Goal: Information Seeking & Learning: Learn about a topic

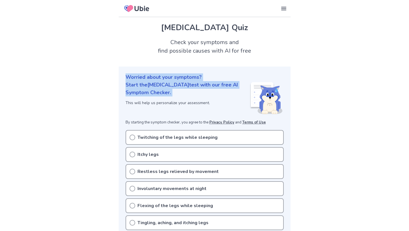
drag, startPoint x: 123, startPoint y: 69, endPoint x: 180, endPoint y: 98, distance: 63.6
click at [180, 98] on section "Worried about your symptoms? Start the [MEDICAL_DATA] test with our free AI Sym…" at bounding box center [205, 179] width 172 height 227
click at [180, 96] on p "Start the [MEDICAL_DATA] test with our free AI Symptom Checker." at bounding box center [187, 88] width 124 height 15
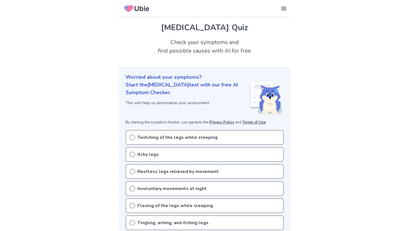
click at [181, 168] on p "Restless legs relieved by movement" at bounding box center [177, 171] width 81 height 7
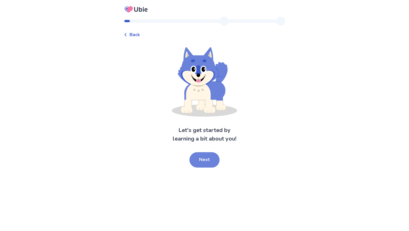
click at [209, 164] on button "Next" at bounding box center [204, 159] width 30 height 15
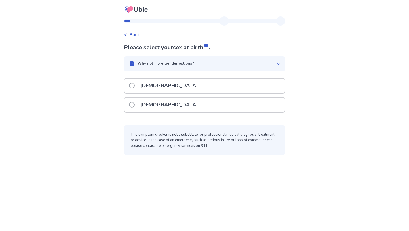
click at [166, 85] on div "Male" at bounding box center [204, 85] width 160 height 14
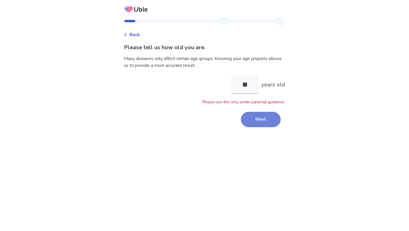
type input "**"
click at [268, 116] on button "Next" at bounding box center [261, 119] width 40 height 15
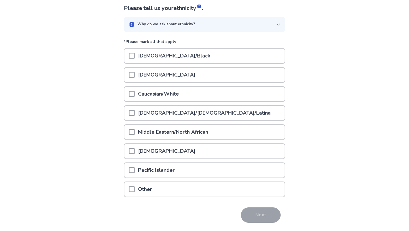
scroll to position [40, 0]
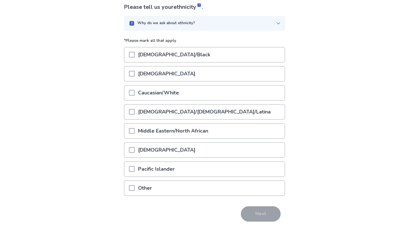
click at [175, 96] on p "Caucasian/White" at bounding box center [159, 92] width 48 height 14
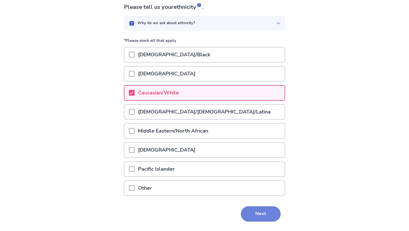
click at [256, 211] on button "Next" at bounding box center [261, 213] width 40 height 15
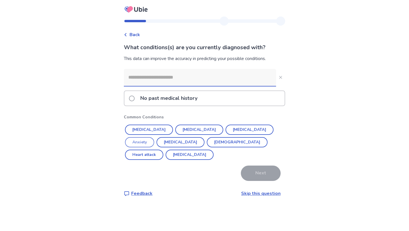
click at [154, 137] on button "Anxiety" at bounding box center [139, 142] width 29 height 10
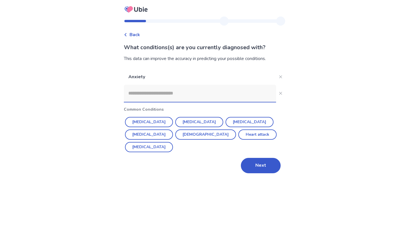
click at [206, 91] on input at bounding box center [200, 93] width 152 height 17
click at [254, 158] on button "Next" at bounding box center [261, 165] width 40 height 15
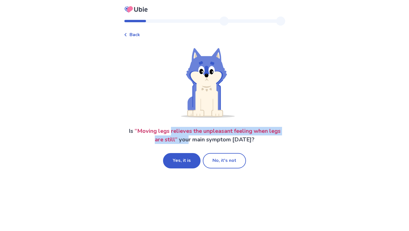
drag, startPoint x: 171, startPoint y: 133, endPoint x: 189, endPoint y: 141, distance: 20.1
click at [189, 141] on p "Is “ Moving legs relieves the unpleasant feeling when legs are still ” your mai…" at bounding box center [204, 135] width 161 height 17
click at [189, 143] on p "Is “ Moving legs relieves the unpleasant feeling when legs are still ” your mai…" at bounding box center [204, 135] width 161 height 17
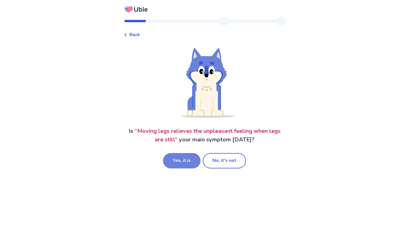
click at [188, 155] on button "Yes, it is" at bounding box center [181, 160] width 37 height 15
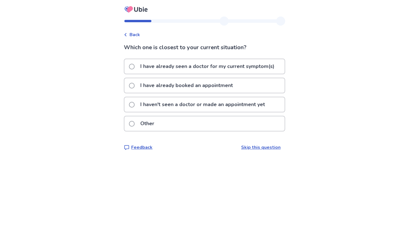
click at [175, 110] on p "I haven't seen a doctor or made an appointment yet" at bounding box center [202, 104] width 131 height 14
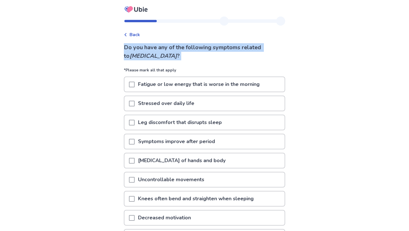
drag, startPoint x: 125, startPoint y: 45, endPoint x: 190, endPoint y: 62, distance: 67.5
click at [190, 62] on div "Back Do you have any of the following symptoms related to restless leg syndrome…" at bounding box center [204, 155] width 170 height 278
click at [190, 62] on div "Do you have any of the following symptoms related to restless leg syndrome ? *P…" at bounding box center [204, 164] width 161 height 242
drag, startPoint x: 192, startPoint y: 61, endPoint x: 121, endPoint y: 49, distance: 71.6
click at [121, 49] on div "Back Do you have any of the following symptoms related to restless leg syndrome…" at bounding box center [204, 147] width 409 height 295
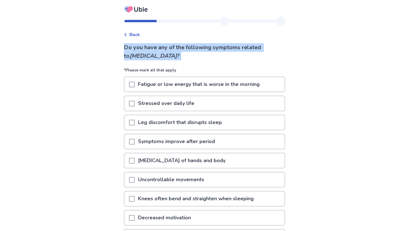
click at [121, 49] on div "Back Do you have any of the following symptoms related to restless leg syndrome…" at bounding box center [204, 147] width 409 height 295
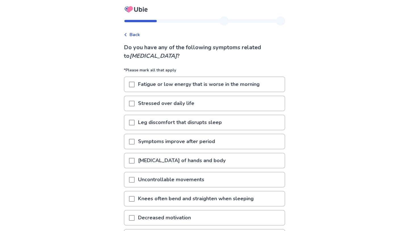
click at [231, 105] on div "Stressed over daily life" at bounding box center [204, 103] width 160 height 14
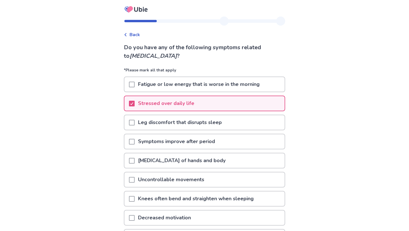
click at [220, 87] on p "Fatigue or low energy that is worse in the morning" at bounding box center [199, 84] width 128 height 14
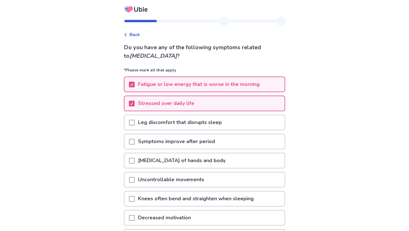
click at [210, 119] on p "Leg discomfort that disrupts sleep" at bounding box center [180, 122] width 91 height 14
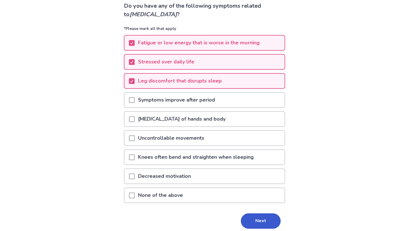
scroll to position [45, 0]
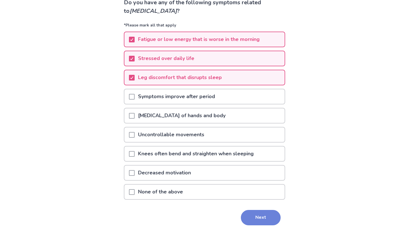
click at [244, 213] on button "Next" at bounding box center [261, 216] width 40 height 15
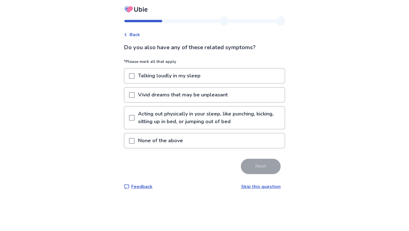
click at [231, 140] on div "None of the above" at bounding box center [204, 140] width 160 height 14
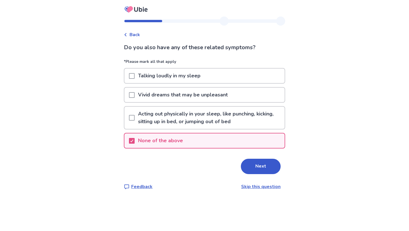
click at [232, 85] on div "Talking loudly in my sleep" at bounding box center [204, 77] width 161 height 19
click at [233, 83] on div "Talking loudly in my sleep" at bounding box center [204, 76] width 161 height 16
click at [234, 76] on div "Talking loudly in my sleep" at bounding box center [204, 75] width 160 height 14
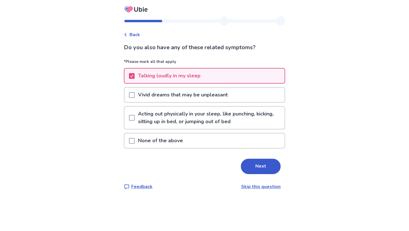
click at [201, 143] on div "None of the above" at bounding box center [204, 140] width 160 height 14
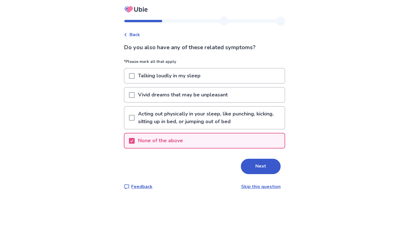
click at [259, 175] on div "Do you also have any of these related symptoms? *Please mark all that apply Tal…" at bounding box center [204, 116] width 161 height 146
click at [259, 172] on button "Next" at bounding box center [261, 165] width 40 height 15
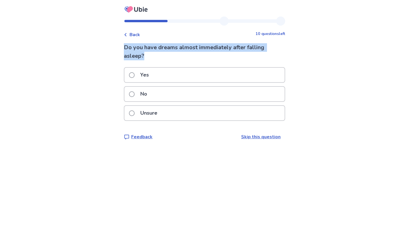
drag, startPoint x: 179, startPoint y: 55, endPoint x: 126, endPoint y: 49, distance: 53.1
click at [126, 49] on div "Back 10 questions left Do you have dreams almost immediately after falling asle…" at bounding box center [204, 82] width 170 height 133
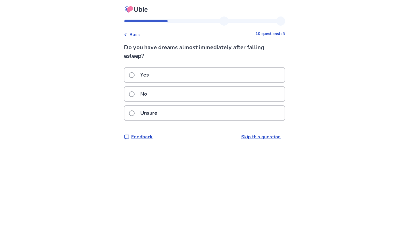
click at [170, 115] on div "Unsure" at bounding box center [204, 113] width 160 height 14
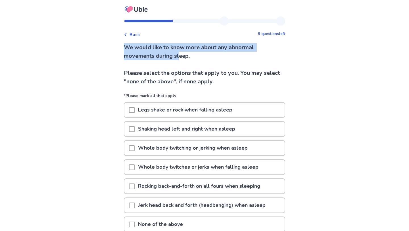
drag, startPoint x: 117, startPoint y: 50, endPoint x: 182, endPoint y: 54, distance: 65.1
click at [182, 54] on div "Back 9 questions left We would like to know more about any abnormal movements d…" at bounding box center [204, 141] width 409 height 282
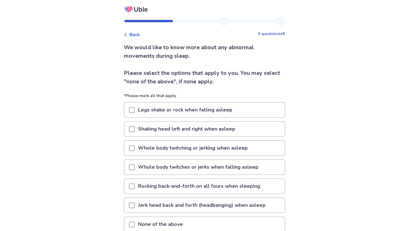
click at [194, 56] on p "We would like to know more about any abnormal movements during sleep. Please se…" at bounding box center [204, 64] width 161 height 43
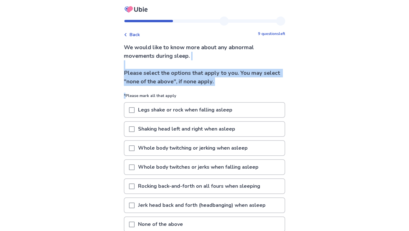
drag, startPoint x: 194, startPoint y: 56, endPoint x: 229, endPoint y: 87, distance: 46.5
click at [230, 87] on div "We would like to know more about any abnormal movements during sleep. Please se…" at bounding box center [204, 158] width 161 height 230
click at [229, 87] on div "We would like to know more about any abnormal movements during sleep. Please se…" at bounding box center [204, 158] width 161 height 230
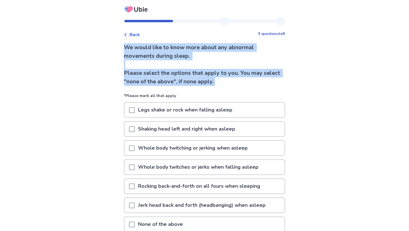
drag, startPoint x: 234, startPoint y: 89, endPoint x: 125, endPoint y: 51, distance: 115.6
click at [125, 51] on div "Back 9 questions left We would like to know more about any abnormal movements d…" at bounding box center [204, 149] width 170 height 266
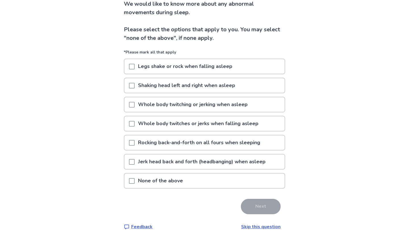
scroll to position [44, 0]
click at [201, 183] on div "None of the above" at bounding box center [204, 180] width 160 height 14
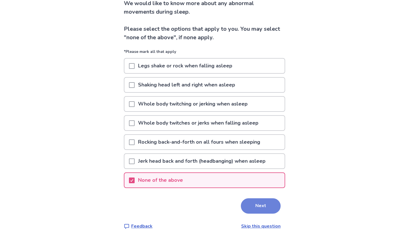
click at [247, 205] on button "Next" at bounding box center [261, 205] width 40 height 15
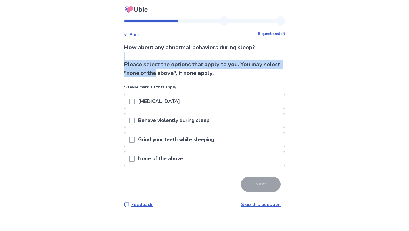
drag, startPoint x: 137, startPoint y: 55, endPoint x: 177, endPoint y: 74, distance: 44.2
click at [177, 74] on p "How about any abnormal behaviors during sleep? Please select the options that a…" at bounding box center [204, 60] width 161 height 34
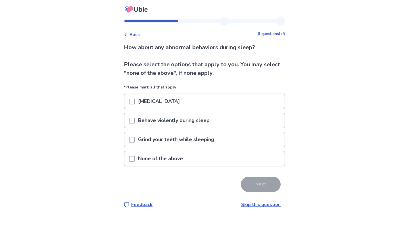
click at [222, 144] on div "Grind your teeth while sleeping" at bounding box center [204, 139] width 160 height 14
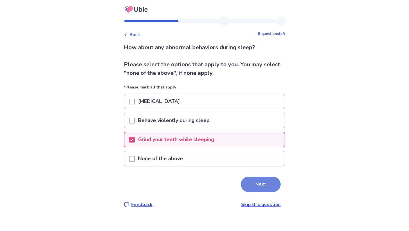
click at [250, 180] on button "Next" at bounding box center [261, 183] width 40 height 15
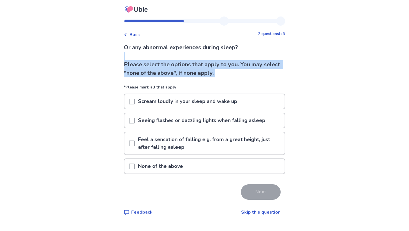
drag, startPoint x: 128, startPoint y: 54, endPoint x: 198, endPoint y: 79, distance: 74.2
click at [198, 79] on div "Or any abnormal experiences during sleep? Please select the options that apply …" at bounding box center [204, 129] width 161 height 172
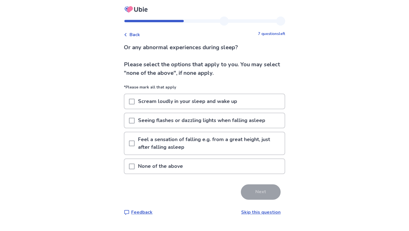
click at [194, 162] on div "None of the above" at bounding box center [204, 166] width 160 height 14
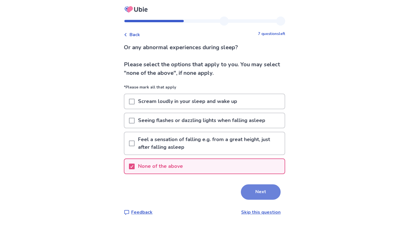
click at [263, 196] on button "Next" at bounding box center [261, 191] width 40 height 15
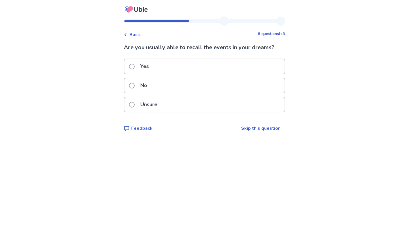
click at [190, 66] on div "Yes" at bounding box center [204, 66] width 160 height 14
click at [219, 93] on div "No" at bounding box center [204, 85] width 160 height 14
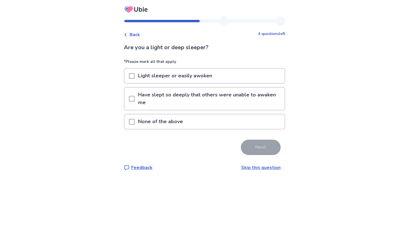
click at [207, 80] on p "Light sleeper or easily awoken" at bounding box center [175, 75] width 81 height 14
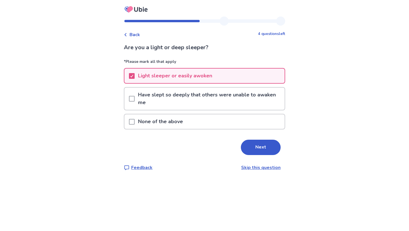
click at [205, 97] on p "Have slept so deeply that others were unable to awaken me" at bounding box center [210, 98] width 150 height 22
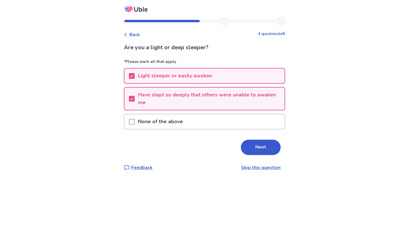
click at [208, 93] on p "Have slept so deeply that others were unable to awaken me" at bounding box center [210, 98] width 150 height 22
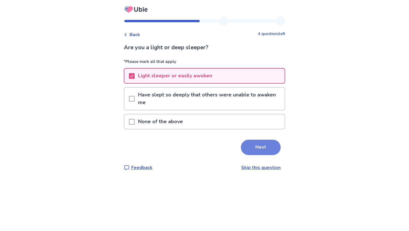
click at [245, 145] on button "Next" at bounding box center [261, 146] width 40 height 15
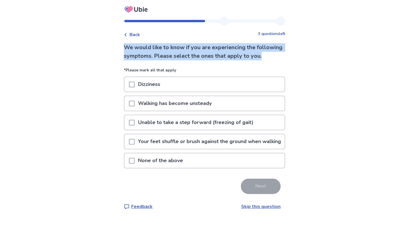
drag, startPoint x: 186, startPoint y: 66, endPoint x: 103, endPoint y: 44, distance: 85.4
click at [103, 44] on div "Back 3 questions left We would like to know if you are experiencing the followi…" at bounding box center [204, 115] width 409 height 231
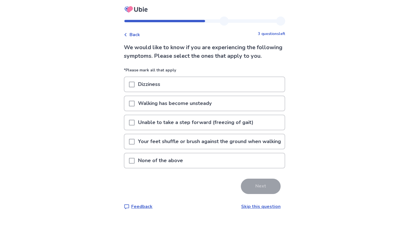
click at [223, 167] on div "None of the above" at bounding box center [204, 160] width 160 height 14
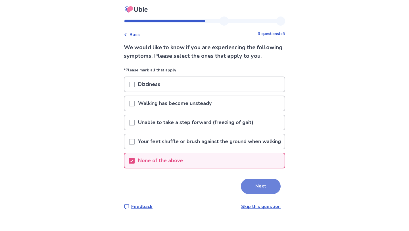
click at [251, 194] on button "Next" at bounding box center [261, 185] width 40 height 15
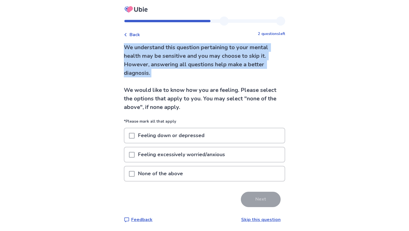
drag, startPoint x: 167, startPoint y: 76, endPoint x: 116, endPoint y: 49, distance: 57.9
click at [116, 49] on div "Back 2 questions left We understand this question pertaining to your mental hea…" at bounding box center [204, 116] width 409 height 232
drag, startPoint x: 116, startPoint y: 49, endPoint x: 154, endPoint y: 72, distance: 45.2
click at [154, 72] on div "Back 2 questions left We understand this question pertaining to your mental hea…" at bounding box center [204, 116] width 409 height 232
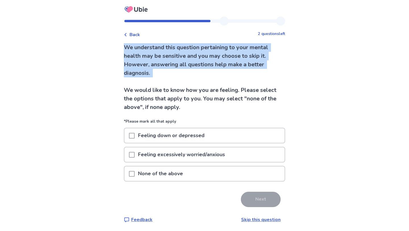
click at [154, 72] on p "We understand this question pertaining to your mental health may be sensitive a…" at bounding box center [204, 77] width 161 height 68
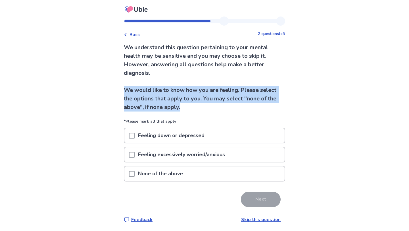
drag, startPoint x: 124, startPoint y: 86, endPoint x: 192, endPoint y: 106, distance: 71.3
click at [192, 106] on div "Back 2 questions left We understand this question pertaining to your mental hea…" at bounding box center [204, 123] width 170 height 215
click at [192, 106] on p "We understand this question pertaining to your mental health may be sensitive a…" at bounding box center [204, 77] width 161 height 68
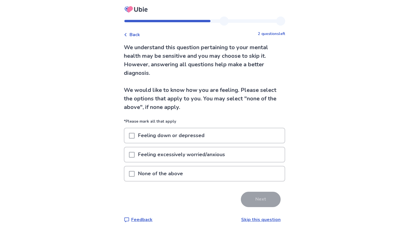
click at [195, 134] on p "Feeling down or depressed" at bounding box center [171, 135] width 73 height 14
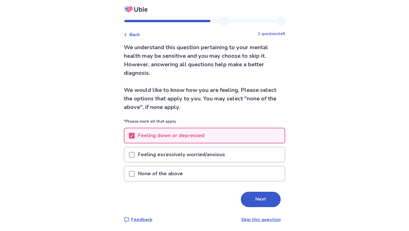
click at [198, 150] on p "Feeling excessively worried/anxious" at bounding box center [182, 154] width 94 height 14
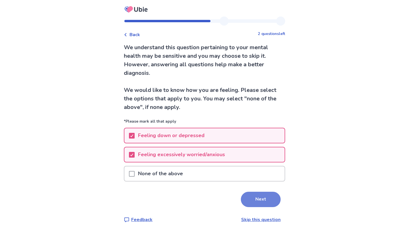
click at [261, 202] on button "Next" at bounding box center [261, 198] width 40 height 15
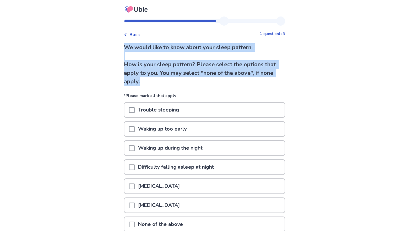
drag, startPoint x: 117, startPoint y: 42, endPoint x: 157, endPoint y: 81, distance: 55.6
click at [157, 81] on div "Back 1 question left We would like to know about your sleep pattern. How is you…" at bounding box center [204, 141] width 409 height 282
click at [157, 81] on p "We would like to know about your sleep pattern. How is your sleep pattern? Plea…" at bounding box center [204, 64] width 161 height 43
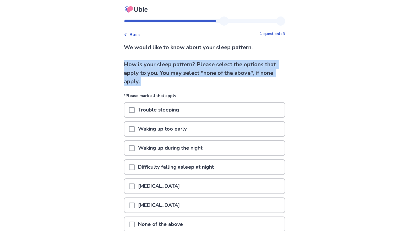
drag, startPoint x: 157, startPoint y: 81, endPoint x: 128, endPoint y: 64, distance: 33.3
click at [128, 64] on p "We would like to know about your sleep pattern. How is your sleep pattern? Plea…" at bounding box center [204, 64] width 161 height 43
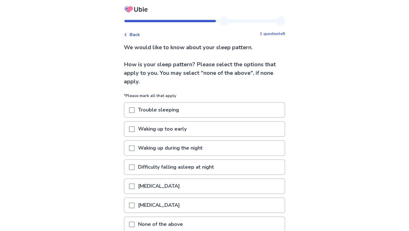
click at [169, 112] on p "Trouble sleeping" at bounding box center [159, 109] width 48 height 14
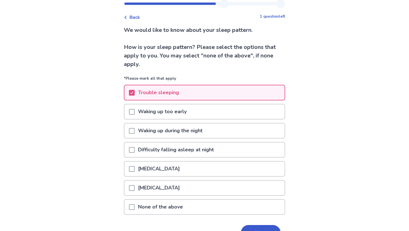
scroll to position [20, 0]
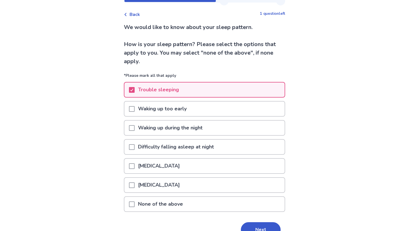
click at [180, 146] on p "Difficulty falling asleep at night" at bounding box center [176, 146] width 83 height 14
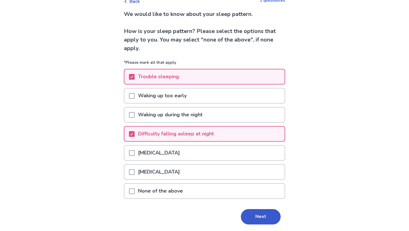
scroll to position [34, 0]
click at [183, 152] on p "Excessive daytime sleepiness" at bounding box center [159, 152] width 49 height 14
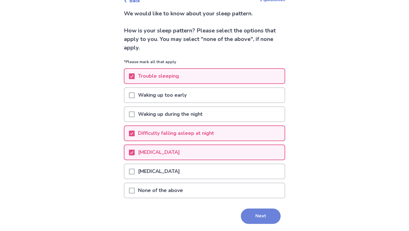
click at [247, 212] on button "Next" at bounding box center [261, 215] width 40 height 15
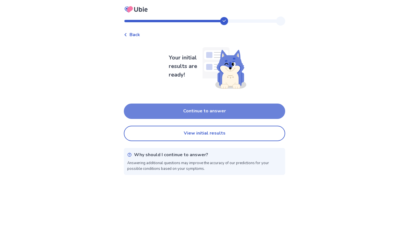
click at [173, 114] on button "Continue to answer" at bounding box center [204, 110] width 161 height 15
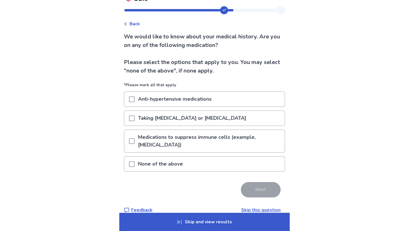
scroll to position [10, 0]
click at [188, 118] on p "Taking psychiatric medications or sleeping pills" at bounding box center [192, 118] width 115 height 14
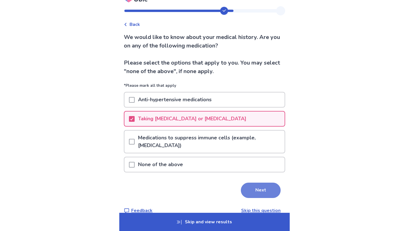
click at [249, 186] on button "Next" at bounding box center [261, 189] width 40 height 15
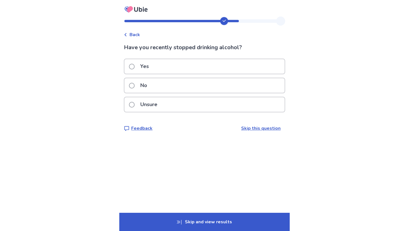
click at [172, 87] on div "No" at bounding box center [204, 85] width 160 height 14
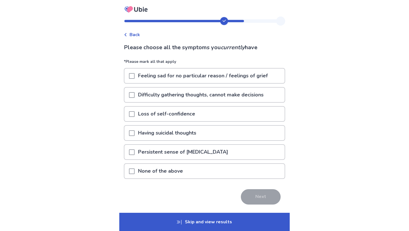
click at [233, 177] on div "None of the above" at bounding box center [204, 171] width 160 height 14
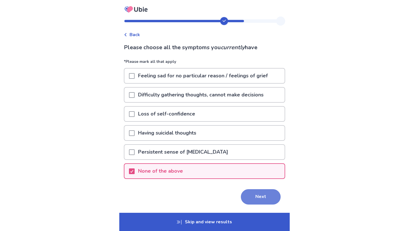
click at [245, 189] on button "Next" at bounding box center [261, 196] width 40 height 15
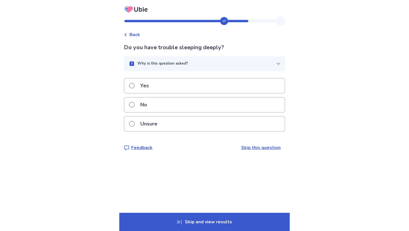
click at [164, 89] on div "Yes" at bounding box center [204, 85] width 160 height 14
click at [239, 64] on div "Why is this question asked?" at bounding box center [202, 64] width 148 height 6
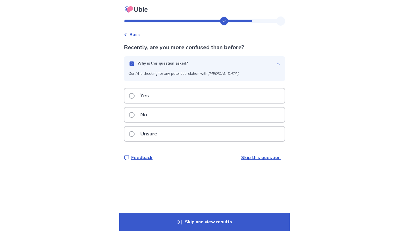
click at [236, 58] on button "Why is this question asked?" at bounding box center [204, 63] width 161 height 15
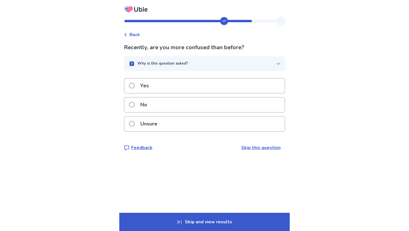
click at [157, 105] on div "No" at bounding box center [204, 104] width 160 height 14
click at [206, 69] on button "Why is this question asked?" at bounding box center [204, 63] width 161 height 15
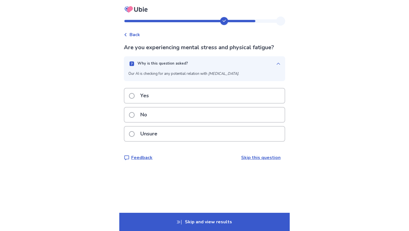
click at [165, 113] on div "No" at bounding box center [204, 114] width 160 height 14
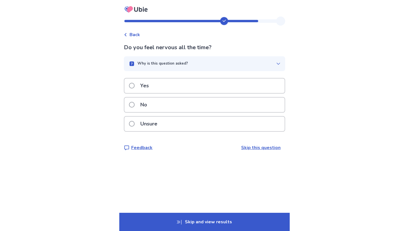
click at [150, 104] on p "No" at bounding box center [144, 104] width 14 height 14
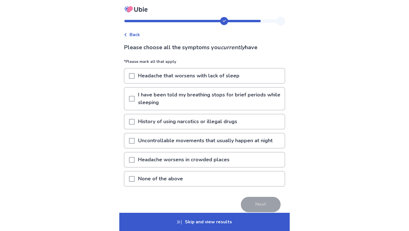
click at [207, 179] on div "None of the above" at bounding box center [204, 178] width 160 height 14
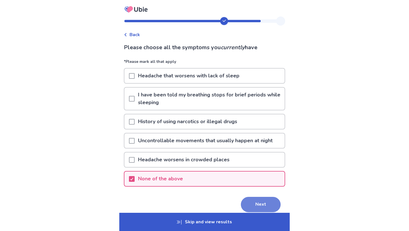
click at [246, 202] on button "Next" at bounding box center [261, 203] width 40 height 15
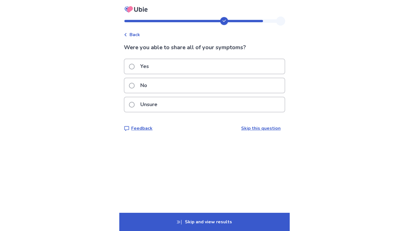
click at [168, 70] on div "Yes" at bounding box center [204, 66] width 160 height 14
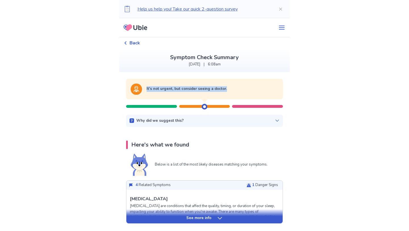
drag, startPoint x: 202, startPoint y: 110, endPoint x: 124, endPoint y: 79, distance: 84.1
click at [124, 79] on div "It's not urgent, but consider seeing a doctor. Why did we suggest this? This su…" at bounding box center [204, 103] width 170 height 48
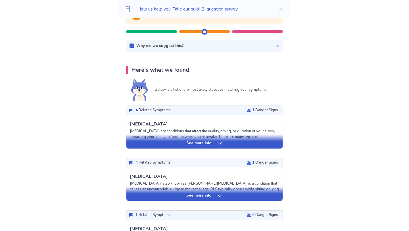
scroll to position [78, 0]
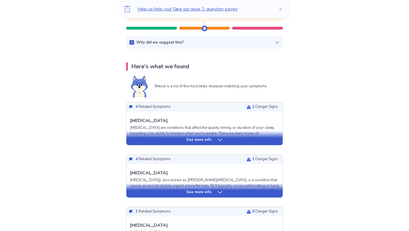
click at [215, 193] on div "See more info" at bounding box center [204, 192] width 156 height 6
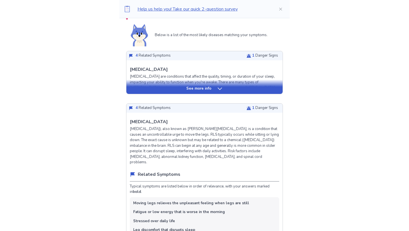
scroll to position [135, 0]
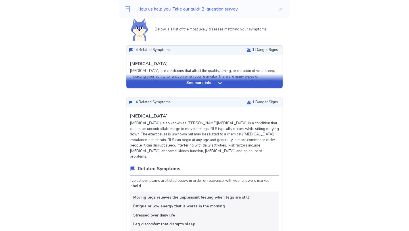
drag, startPoint x: 194, startPoint y: 188, endPoint x: 135, endPoint y: 174, distance: 60.5
click at [135, 174] on div "Related Symptoms Typical symptoms are listed below in order of relevance, with …" at bounding box center [204, 206] width 149 height 83
click at [135, 177] on div "Related Symptoms Typical symptoms are listed below in order of relevance, with …" at bounding box center [204, 206] width 149 height 83
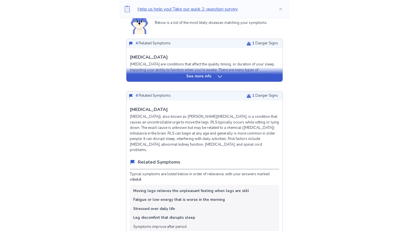
scroll to position [146, 0]
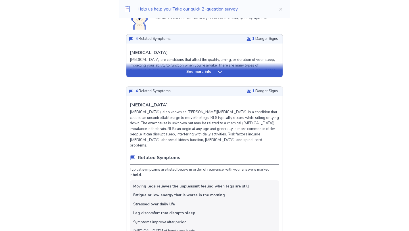
drag, startPoint x: 145, startPoint y: 181, endPoint x: 204, endPoint y: 218, distance: 69.9
click at [204, 218] on ul "Moving legs relieves the unpleasant feeling when legs are still Fatigue or low …" at bounding box center [204, 208] width 149 height 57
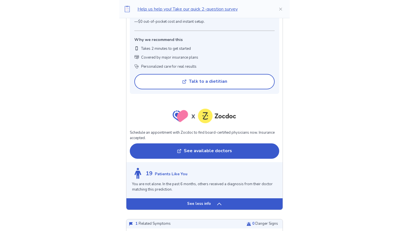
scroll to position [505, 0]
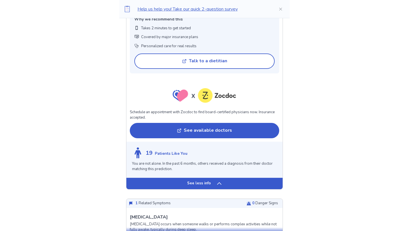
drag, startPoint x: 195, startPoint y: 165, endPoint x: 122, endPoint y: 151, distance: 73.9
drag, startPoint x: 122, startPoint y: 152, endPoint x: 194, endPoint y: 167, distance: 73.1
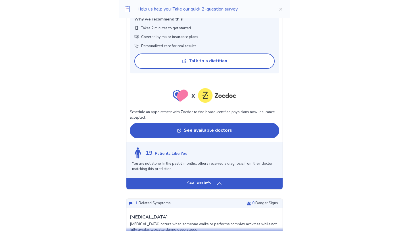
click at [194, 167] on p "You are not alone. In the past 6 months, others received a diagnosis from their…" at bounding box center [204, 166] width 145 height 11
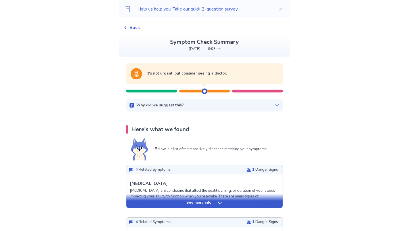
scroll to position [25, 0]
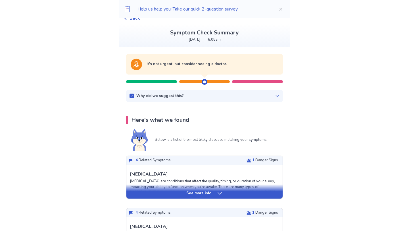
click at [211, 192] on div "See more info" at bounding box center [204, 193] width 156 height 6
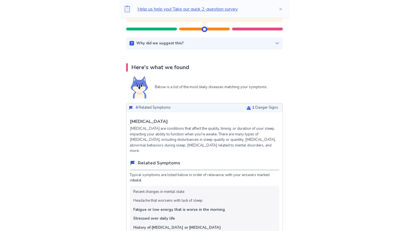
scroll to position [0, 0]
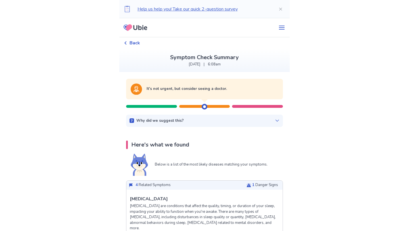
click at [226, 126] on div "Why did we suggest this? This suggestion is based on the severity level of a fe…" at bounding box center [204, 120] width 157 height 12
